Goal: Information Seeking & Learning: Understand process/instructions

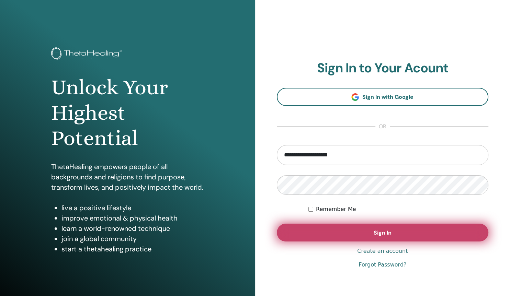
type input "**********"
click at [348, 227] on button "Sign In" at bounding box center [383, 233] width 212 height 18
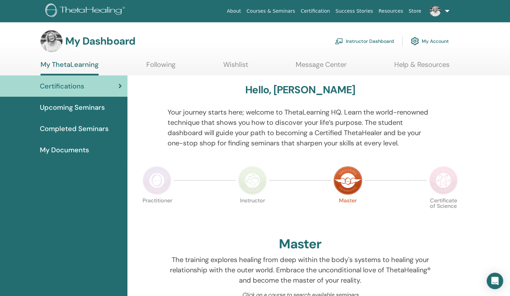
click at [347, 40] on link "Instructor Dashboard" at bounding box center [364, 41] width 59 height 15
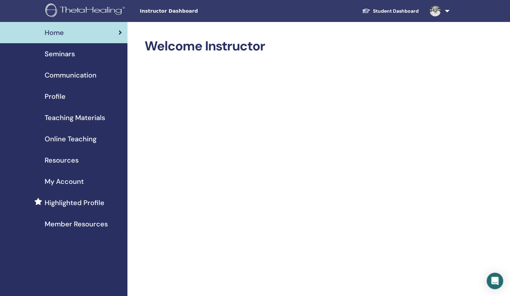
click at [61, 138] on span "Online Teaching" at bounding box center [71, 139] width 52 height 10
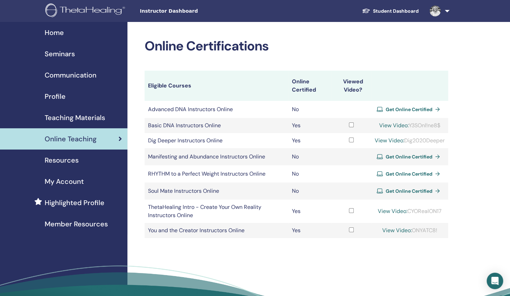
click at [65, 118] on span "Teaching Materials" at bounding box center [75, 118] width 60 height 10
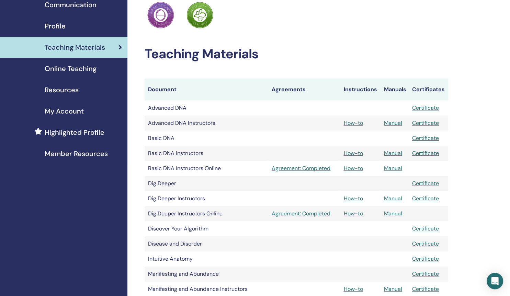
scroll to position [29, 0]
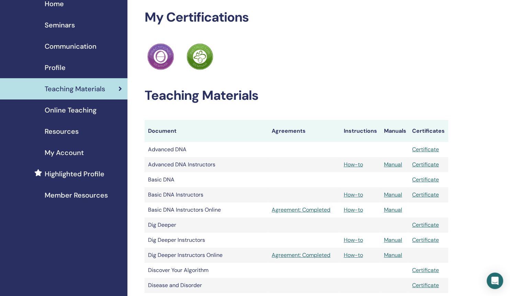
click at [58, 129] on span "Resources" at bounding box center [62, 131] width 34 height 10
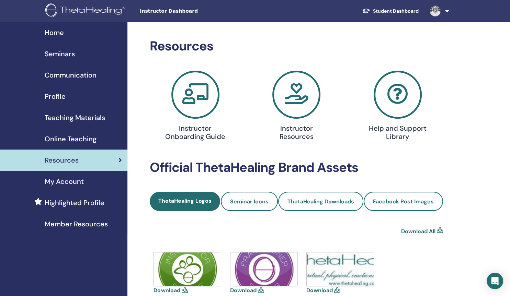
click at [72, 139] on span "Online Teaching" at bounding box center [71, 139] width 52 height 10
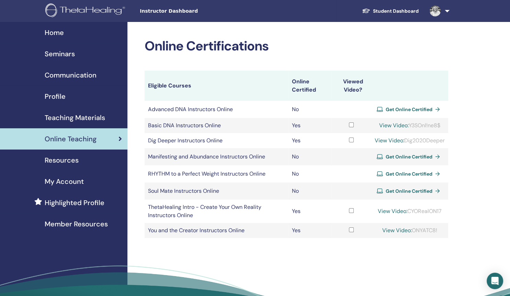
click at [93, 118] on span "Teaching Materials" at bounding box center [75, 118] width 60 height 10
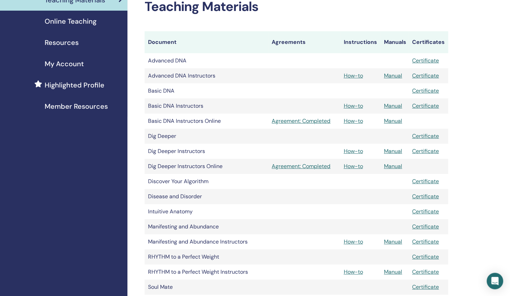
scroll to position [119, 0]
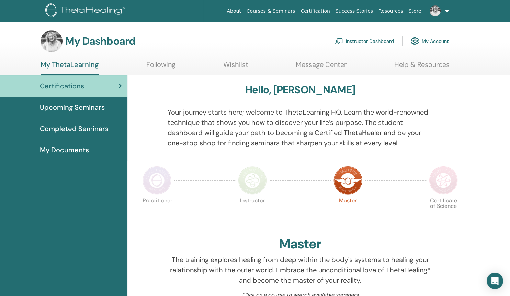
click at [83, 107] on span "Upcoming Seminars" at bounding box center [72, 107] width 65 height 10
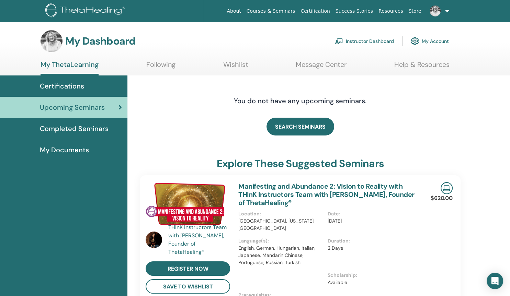
click at [354, 39] on link "Instructor Dashboard" at bounding box center [364, 41] width 59 height 15
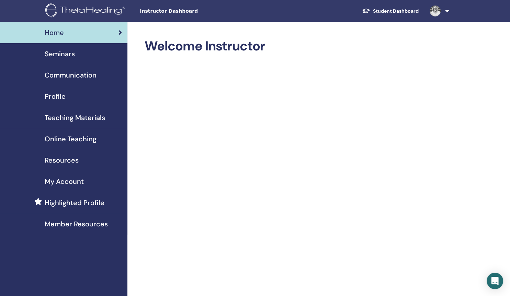
click at [75, 115] on span "Teaching Materials" at bounding box center [75, 118] width 60 height 10
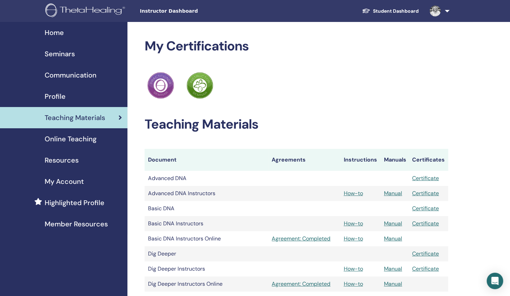
click at [82, 140] on span "Online Teaching" at bounding box center [71, 139] width 52 height 10
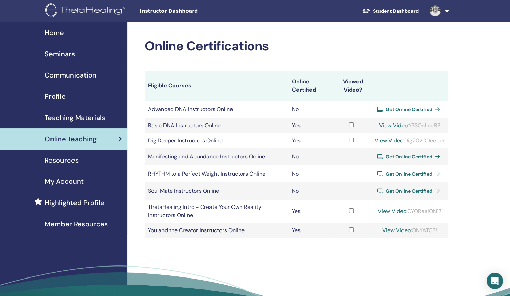
click at [391, 141] on link "View Video:" at bounding box center [390, 140] width 30 height 7
click at [384, 141] on link "View Video:" at bounding box center [390, 140] width 30 height 7
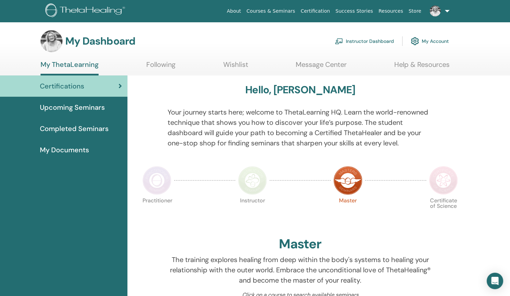
click at [382, 40] on link "Instructor Dashboard" at bounding box center [364, 41] width 59 height 15
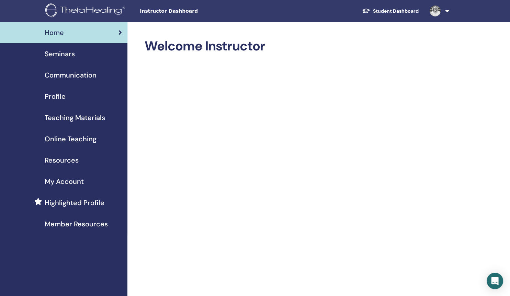
click at [71, 55] on span "Seminars" at bounding box center [60, 54] width 30 height 10
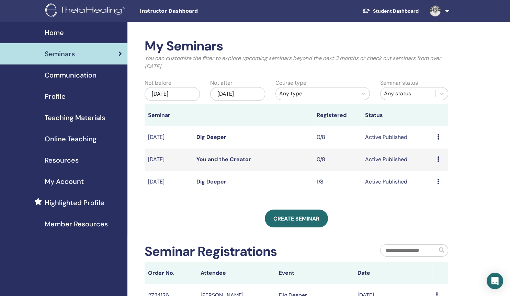
click at [438, 137] on icon at bounding box center [438, 136] width 2 height 5
click at [468, 134] on div "My Seminars You can customize the filter to explore upcoming seminars beyond th…" at bounding box center [318, 212] width 382 height 381
click at [53, 120] on span "Teaching Materials" at bounding box center [75, 118] width 60 height 10
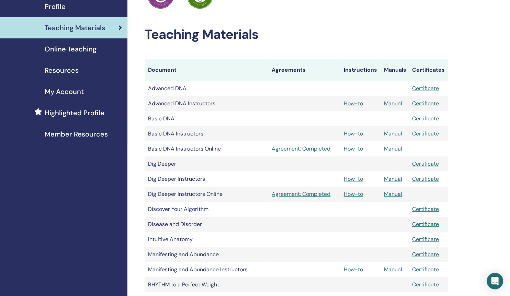
scroll to position [93, 0]
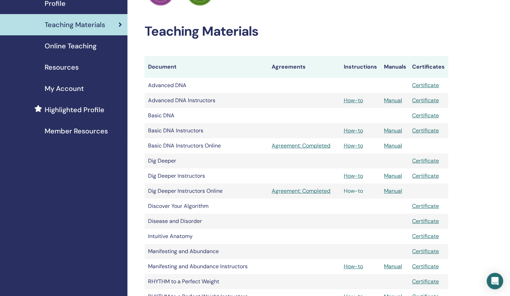
click at [352, 192] on link "How-to" at bounding box center [353, 190] width 19 height 7
